Goal: Navigation & Orientation: Understand site structure

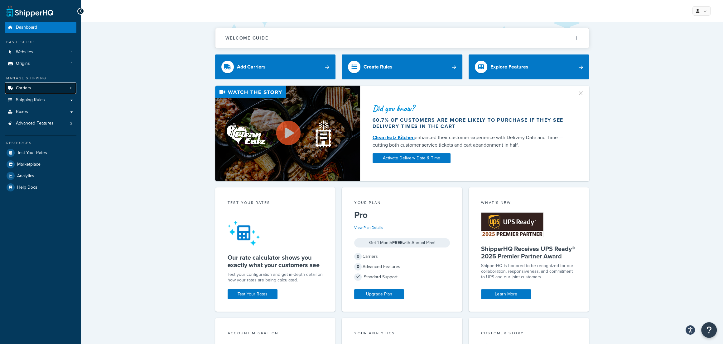
click at [50, 87] on link "Carriers 6" at bounding box center [41, 89] width 72 height 12
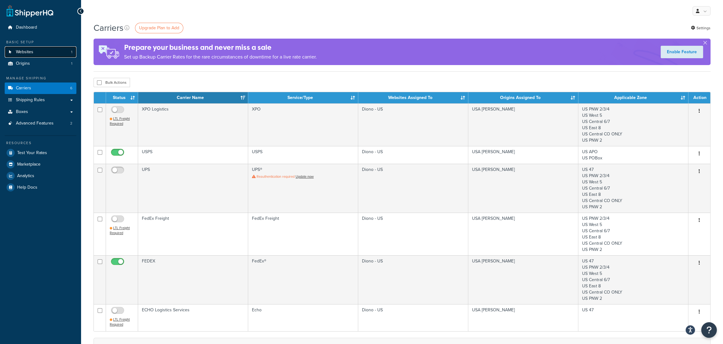
click at [48, 54] on link "Websites 1" at bounding box center [41, 52] width 72 height 12
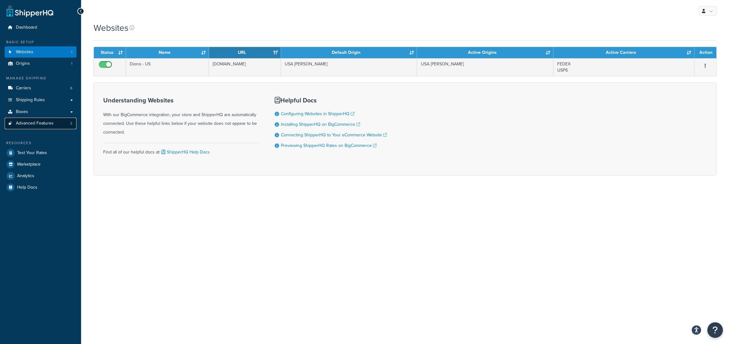
click at [48, 123] on span "Advanced Features" at bounding box center [35, 123] width 38 height 5
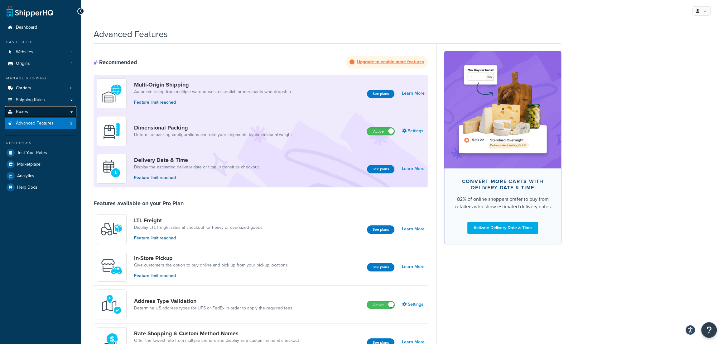
click at [52, 109] on link "Boxes" at bounding box center [41, 112] width 72 height 12
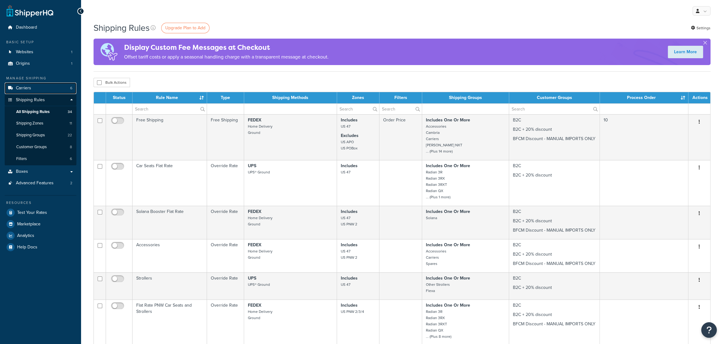
click at [54, 92] on link "Carriers 6" at bounding box center [41, 89] width 72 height 12
